Goal: Task Accomplishment & Management: Use online tool/utility

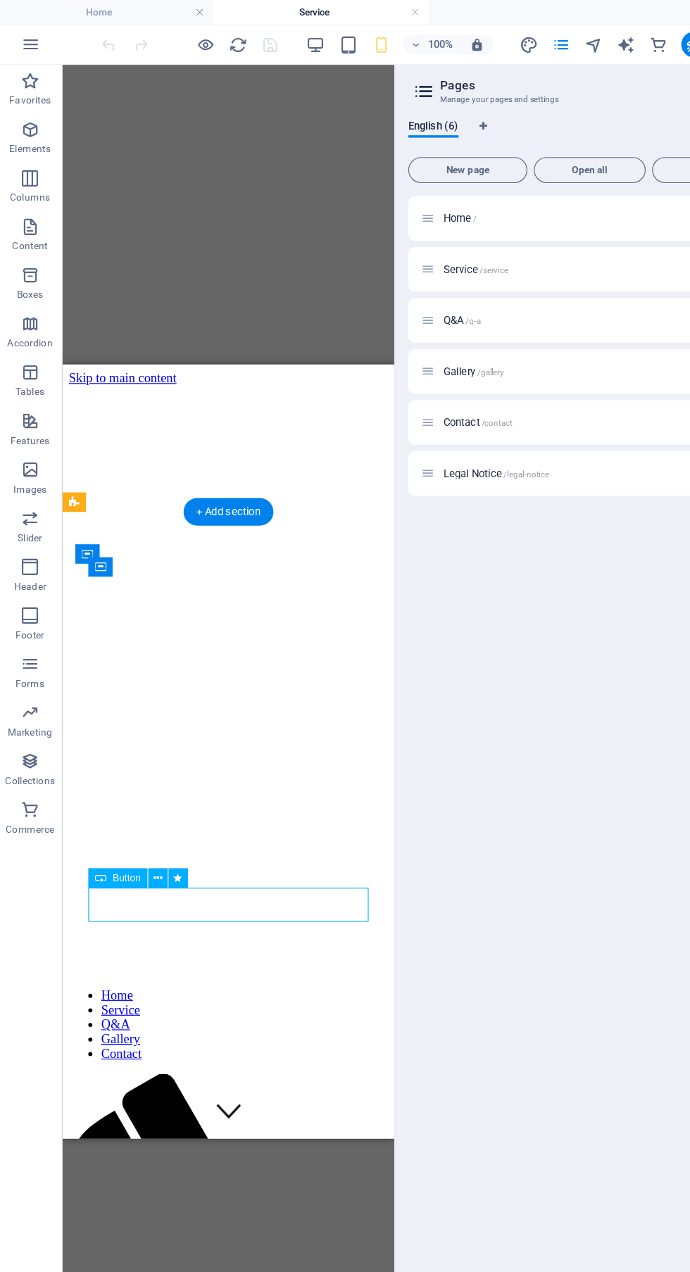
scroll to position [224, 0]
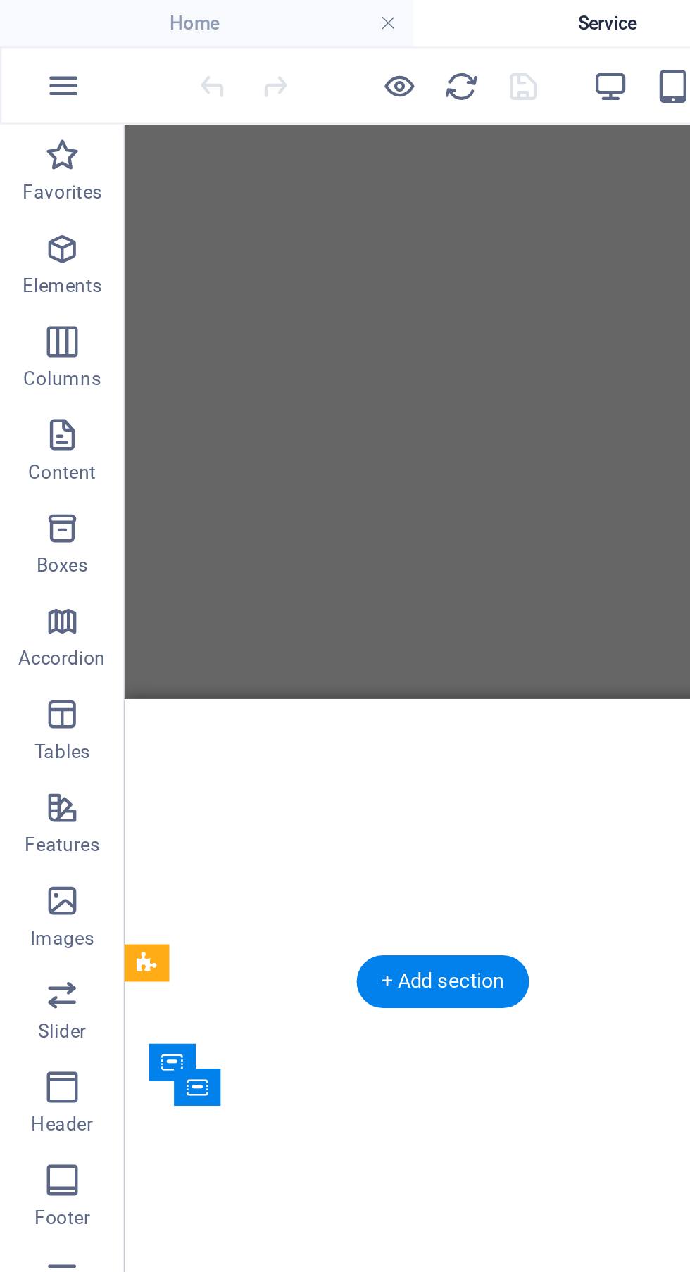
click at [0, 0] on icon "button" at bounding box center [0, 0] width 0 height 0
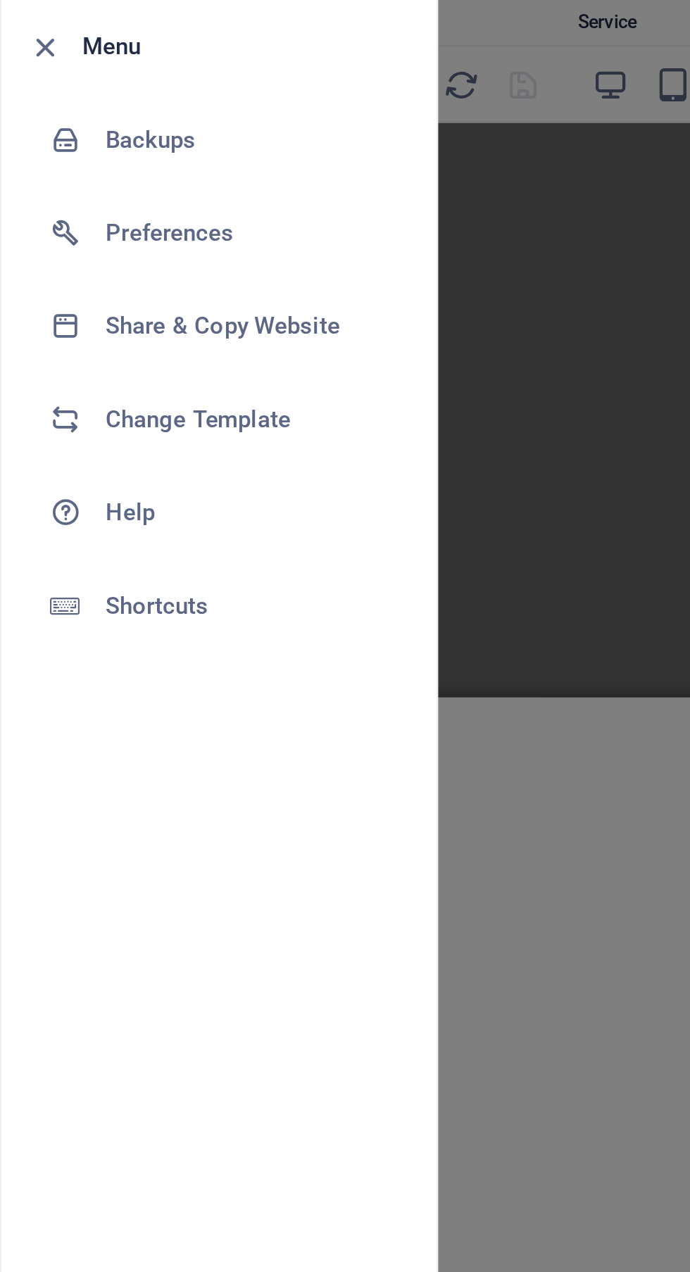
click at [45, 144] on div at bounding box center [35, 149] width 25 height 14
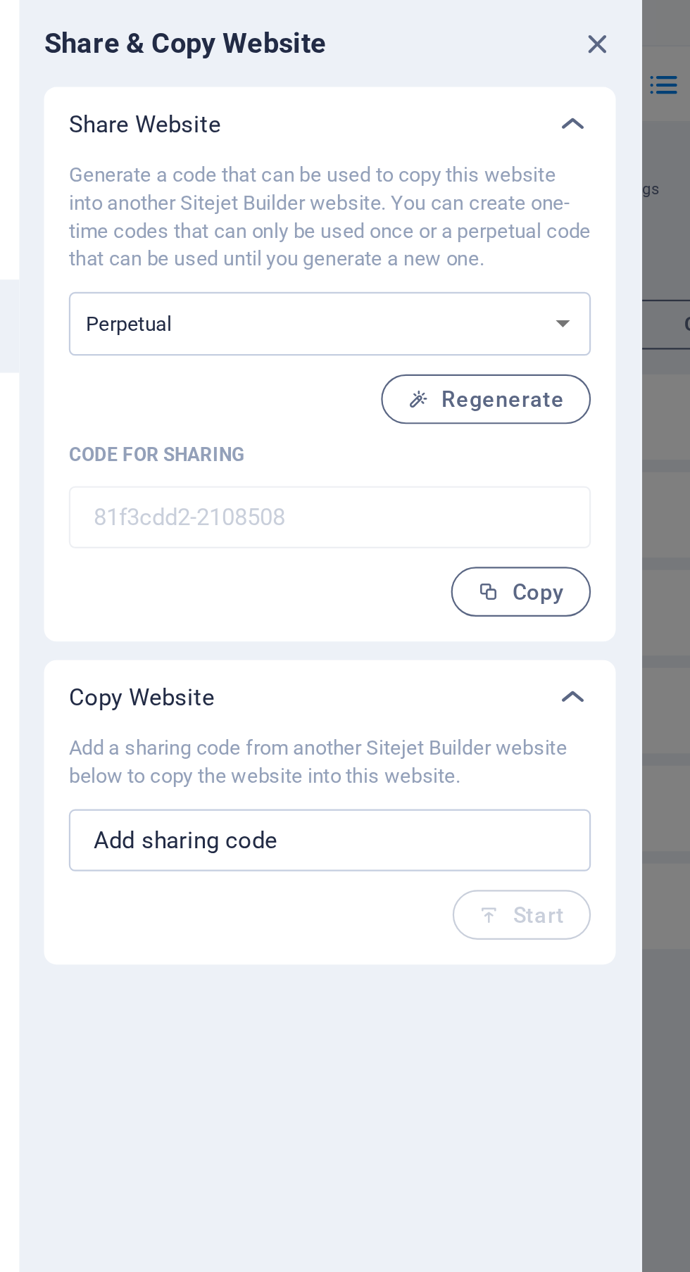
click at [448, 155] on select "One-time Perpetual" at bounding box center [338, 147] width 237 height 29
click at [435, 188] on button "Regenerate" at bounding box center [409, 181] width 95 height 23
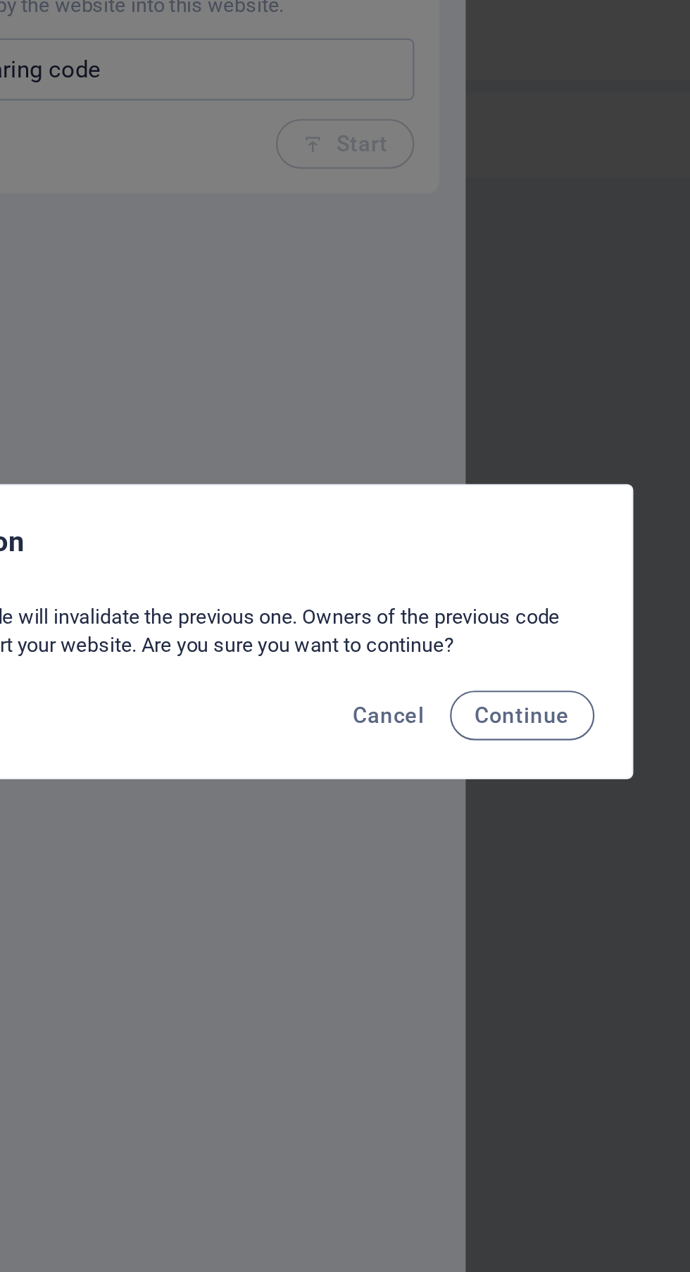
click at [448, 680] on span "Cancel" at bounding box center [445, 674] width 32 height 11
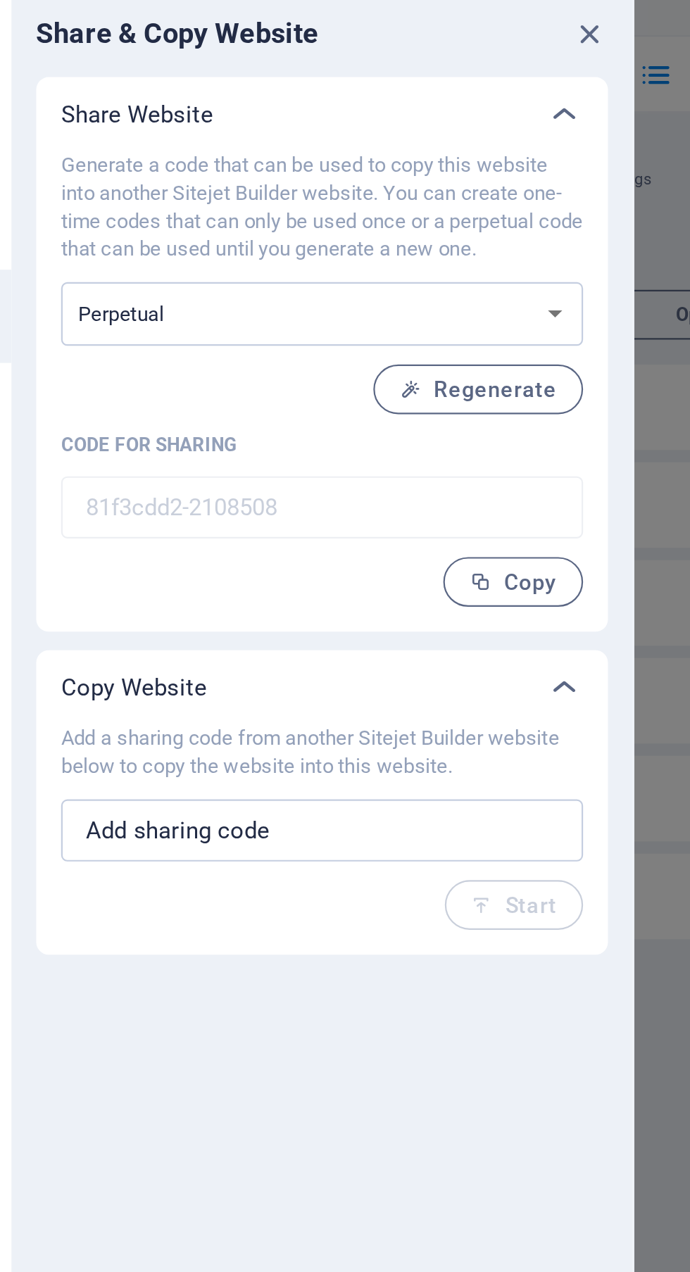
click at [417, 382] on input "text" at bounding box center [338, 382] width 237 height 28
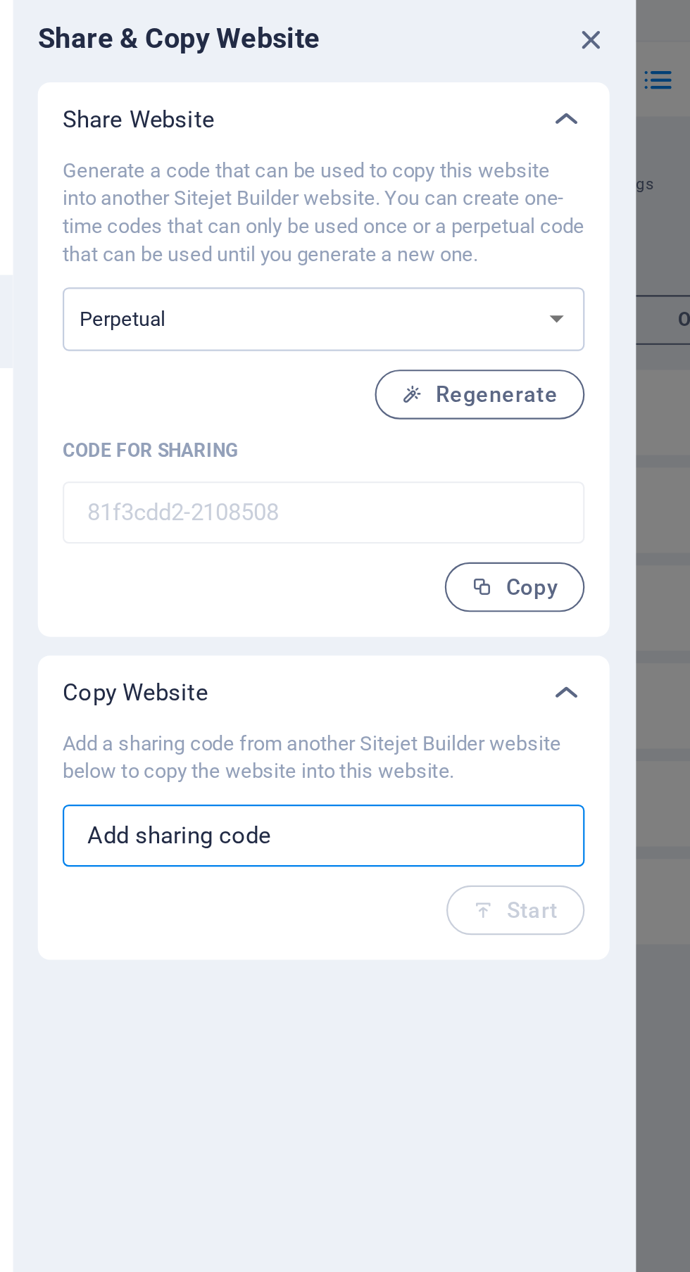
click at [444, 179] on span "Regenerate" at bounding box center [409, 181] width 71 height 11
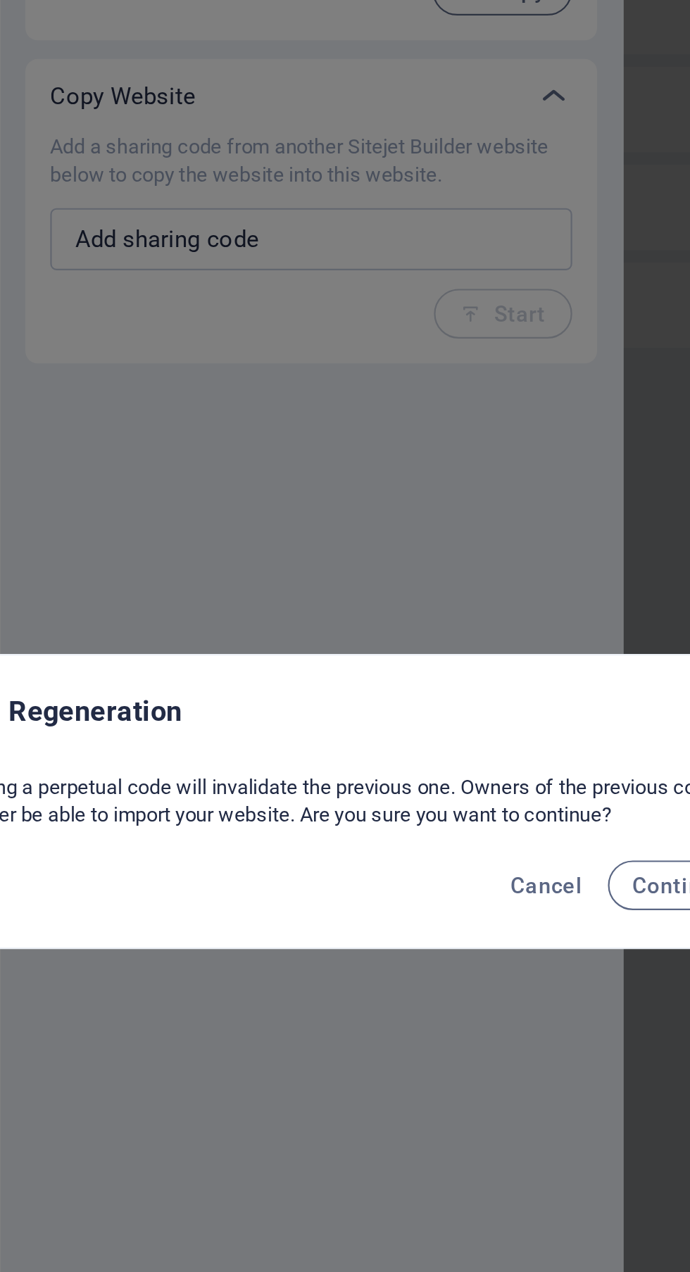
click at [496, 655] on div "Regenerating a perpetual code will invalidate the previous one. Owners of the p…" at bounding box center [344, 636] width 421 height 37
click at [498, 680] on span "Continue" at bounding box center [505, 674] width 43 height 11
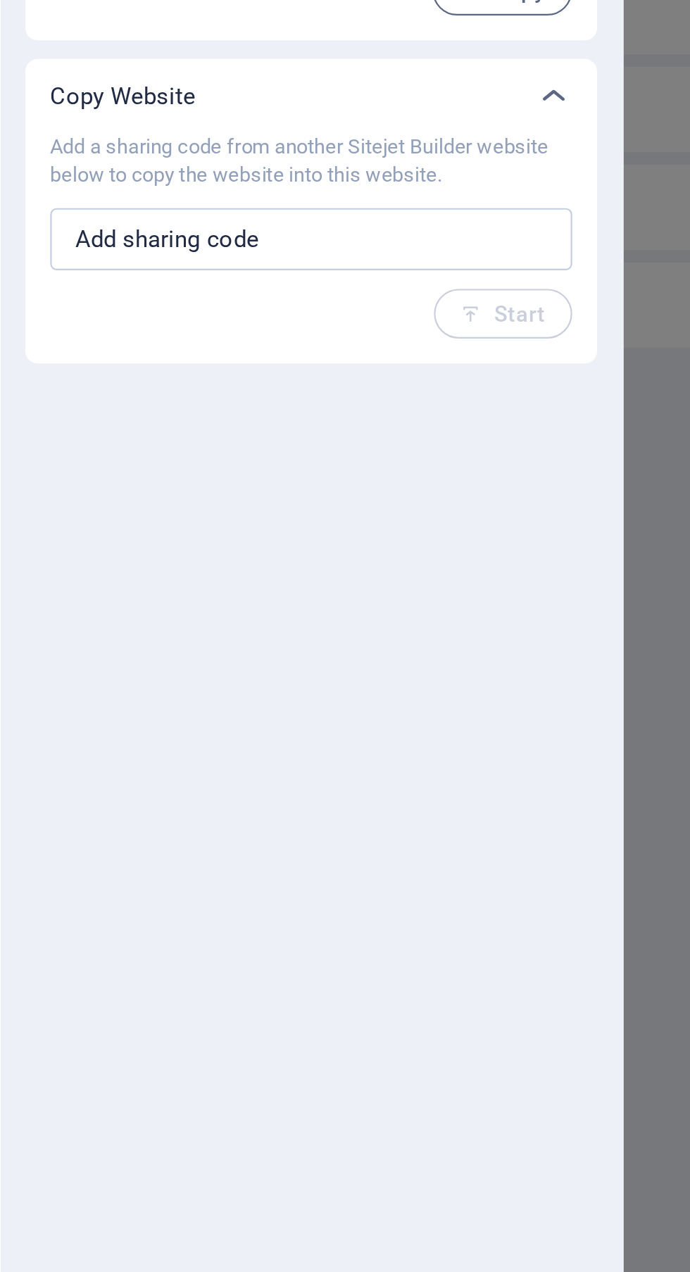
type input "52053f66-2108508"
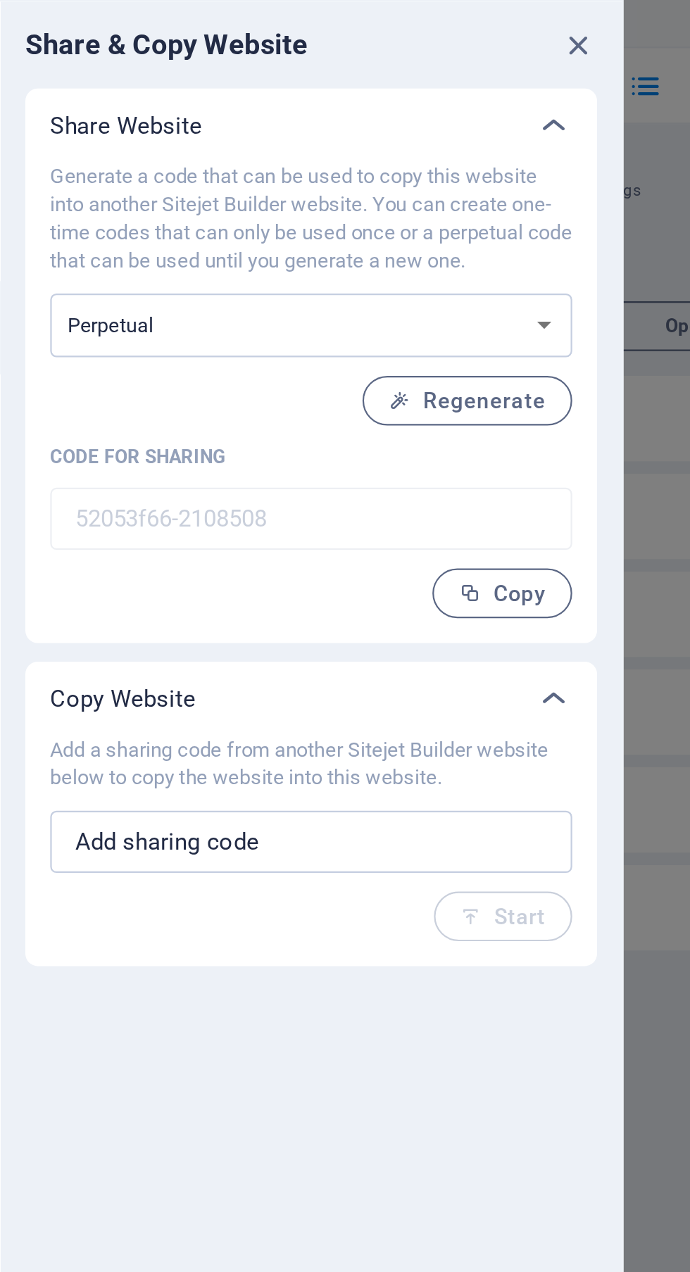
click at [433, 260] on button "Copy" at bounding box center [425, 269] width 63 height 23
click at [404, 379] on input "text" at bounding box center [338, 382] width 237 height 28
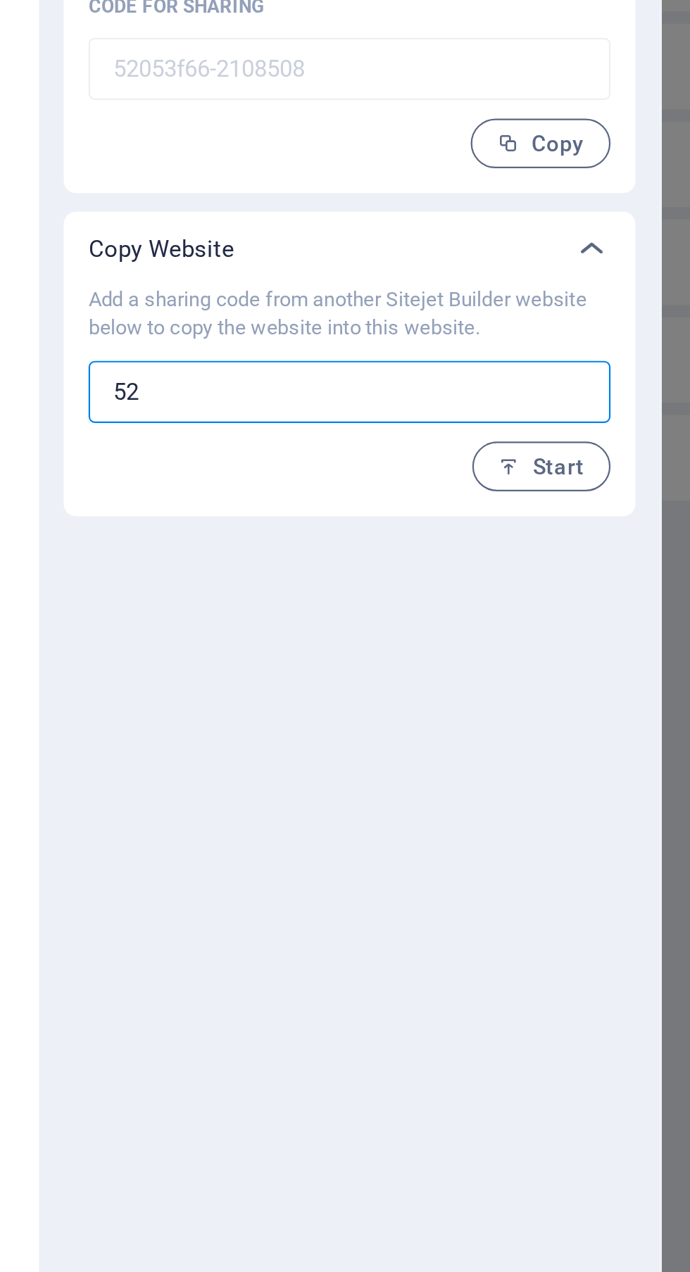
type input "5"
paste input "52053f66-2108508"
type input "5"
